Goal: Transaction & Acquisition: Download file/media

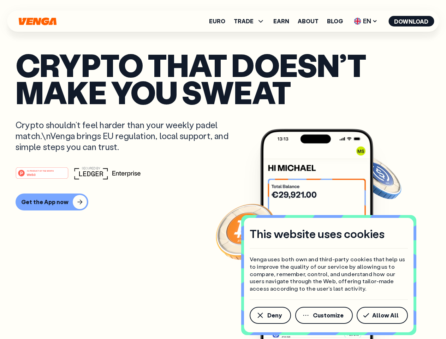
click at [223, 169] on div "#1 PRODUCT OF THE MONTH Web3" at bounding box center [223, 172] width 414 height 13
click at [269, 315] on span "Deny" at bounding box center [274, 315] width 14 height 6
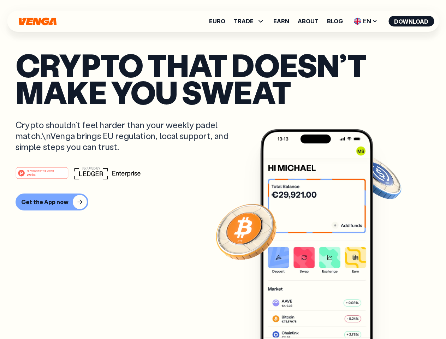
click at [324, 315] on img at bounding box center [316, 247] width 113 height 236
click at [383, 315] on article "Crypto that doesn’t make you sweat Crypto shouldn’t feel harder than your weekl…" at bounding box center [223, 183] width 414 height 265
click at [251, 21] on span "TRADE" at bounding box center [244, 21] width 20 height 6
click at [365, 21] on span "EN" at bounding box center [365, 21] width 29 height 11
click at [411, 21] on button "Download" at bounding box center [411, 21] width 46 height 11
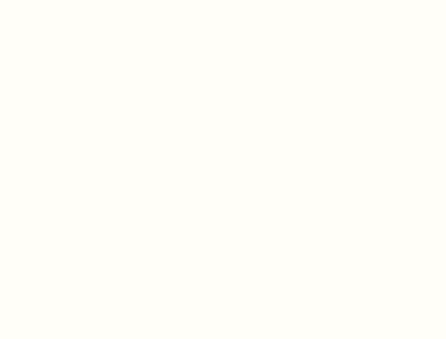
click at [223, 0] on html "This website uses cookies Venga uses both own and third-party cookies that help…" at bounding box center [223, 0] width 446 height 0
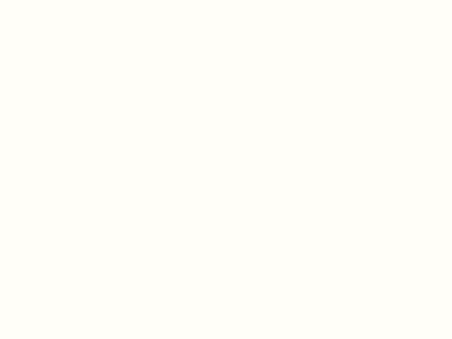
click at [51, 0] on html "This website uses cookies Venga uses both own and third-party cookies that help…" at bounding box center [226, 0] width 452 height 0
click at [43, 0] on html "This website uses cookies Venga uses both own and third-party cookies that help…" at bounding box center [226, 0] width 452 height 0
